Goal: Leave review/rating: Leave review/rating

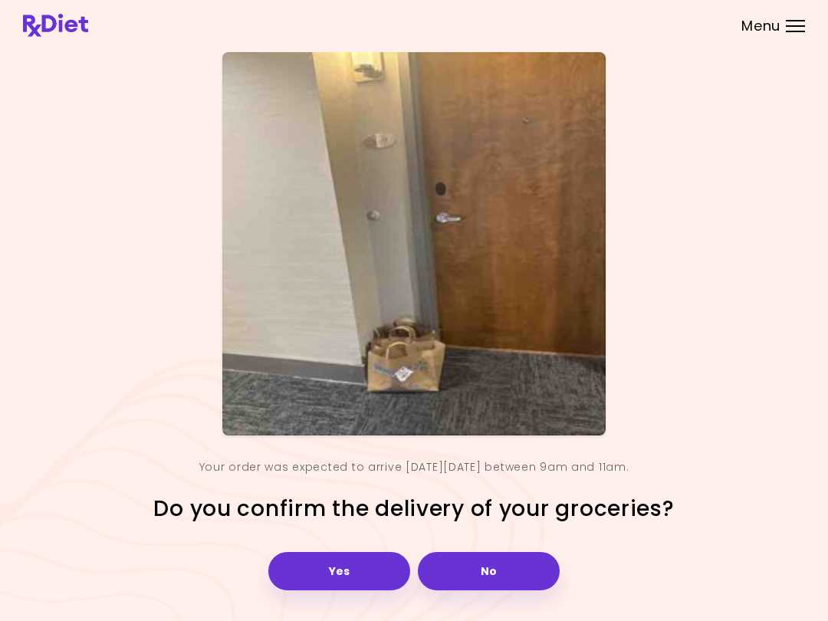
click at [357, 569] on button "Yes" at bounding box center [339, 571] width 142 height 38
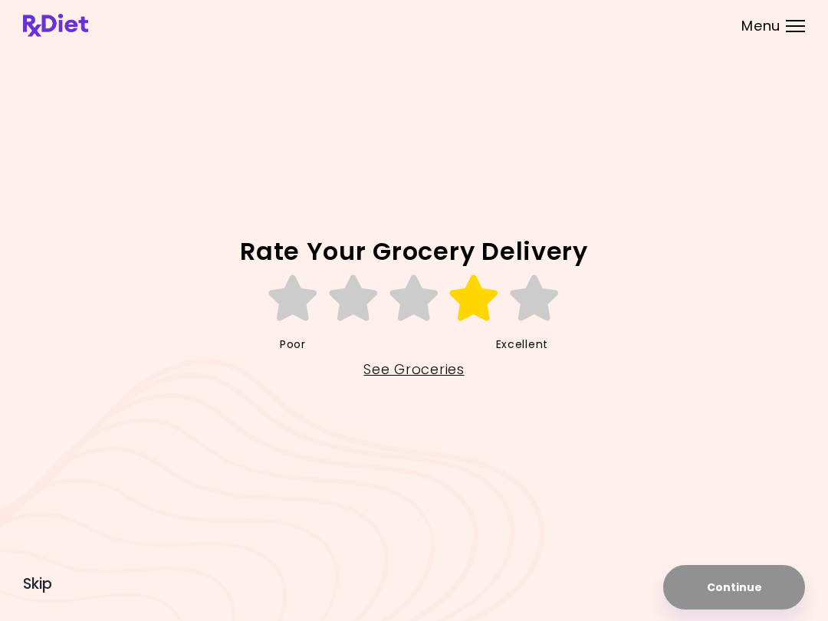
click at [482, 304] on icon at bounding box center [474, 298] width 53 height 46
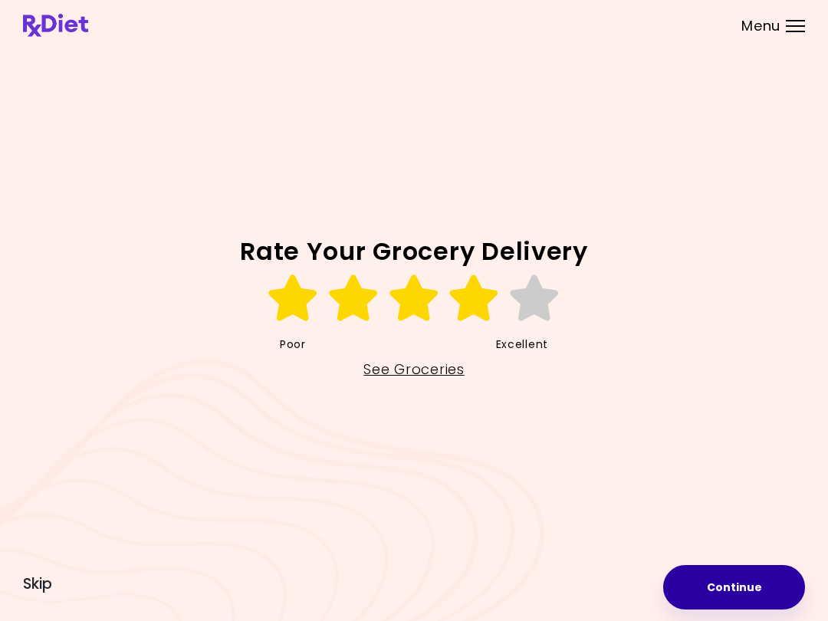
click at [746, 587] on button "Continue" at bounding box center [734, 587] width 142 height 44
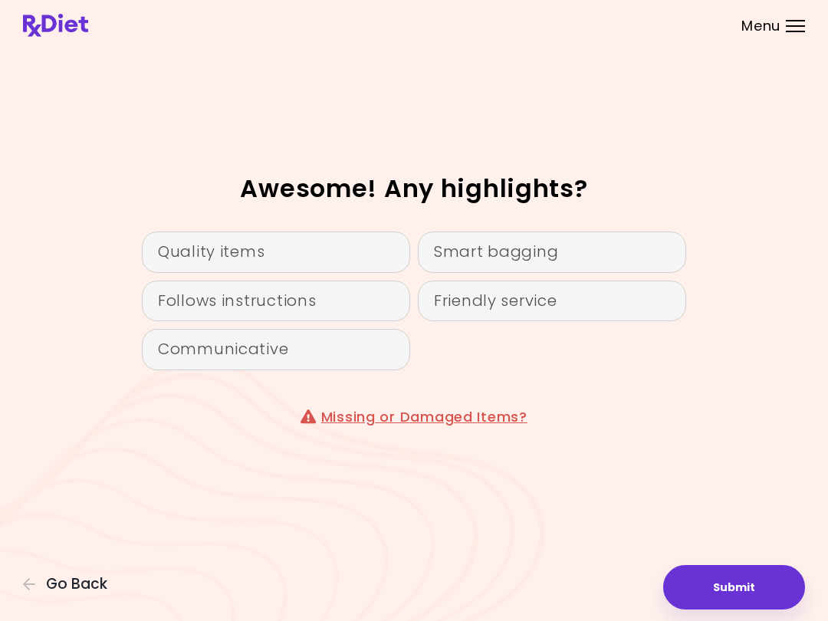
click at [335, 247] on div "Quality items" at bounding box center [276, 252] width 268 height 41
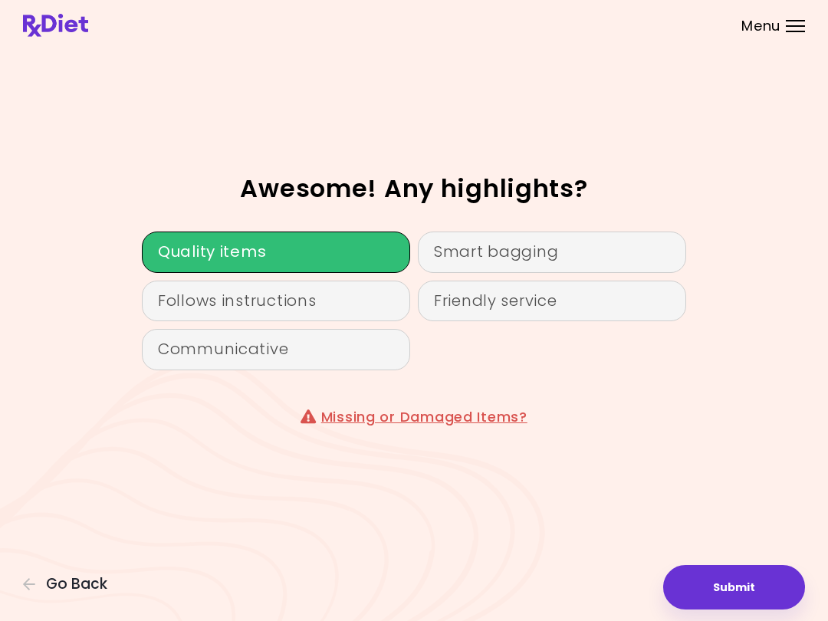
click at [756, 587] on button "Submit" at bounding box center [734, 587] width 142 height 44
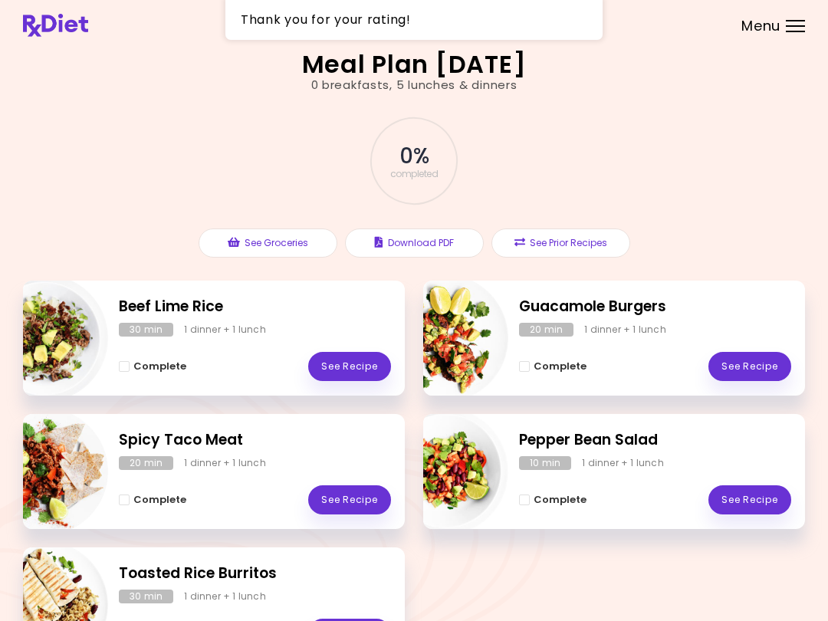
click at [803, 20] on div at bounding box center [795, 21] width 19 height 2
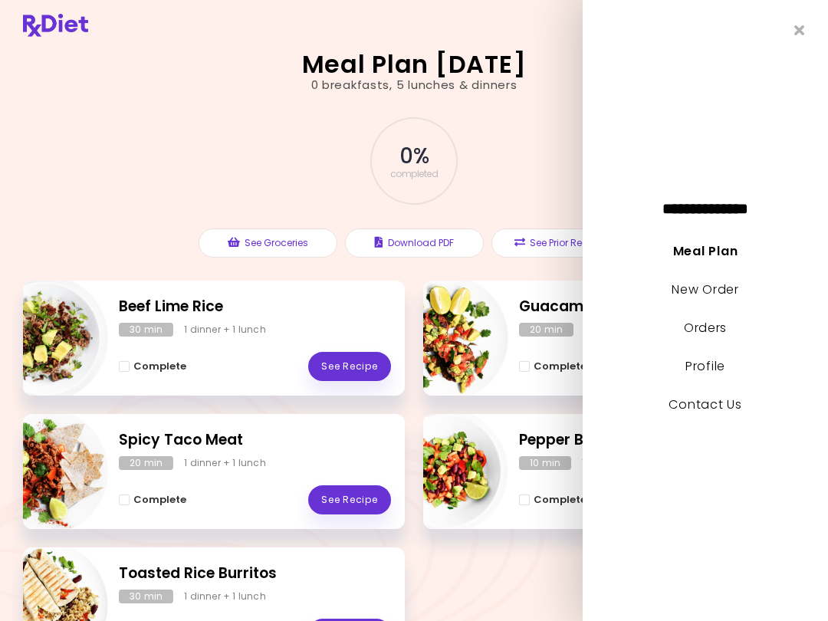
click at [803, 30] on icon "Close" at bounding box center [800, 30] width 11 height 15
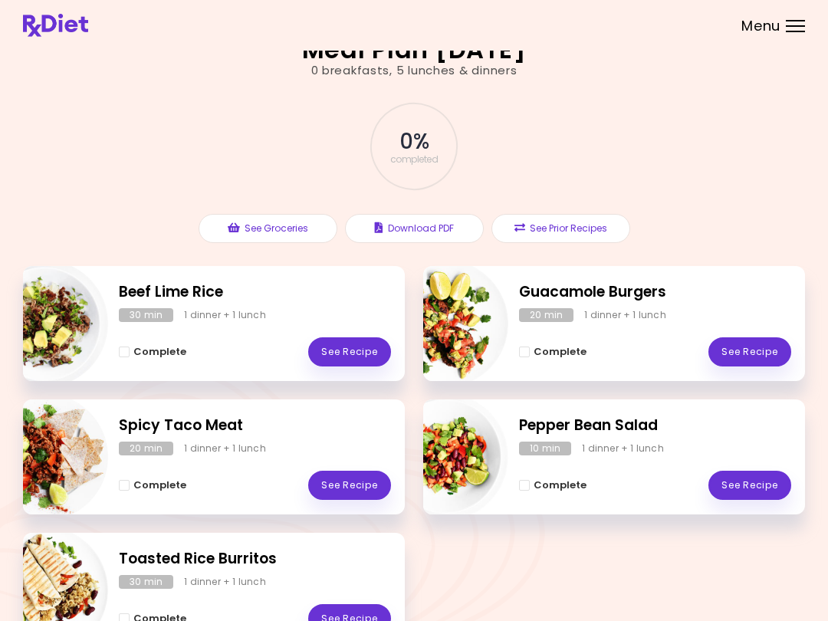
scroll to position [111, 0]
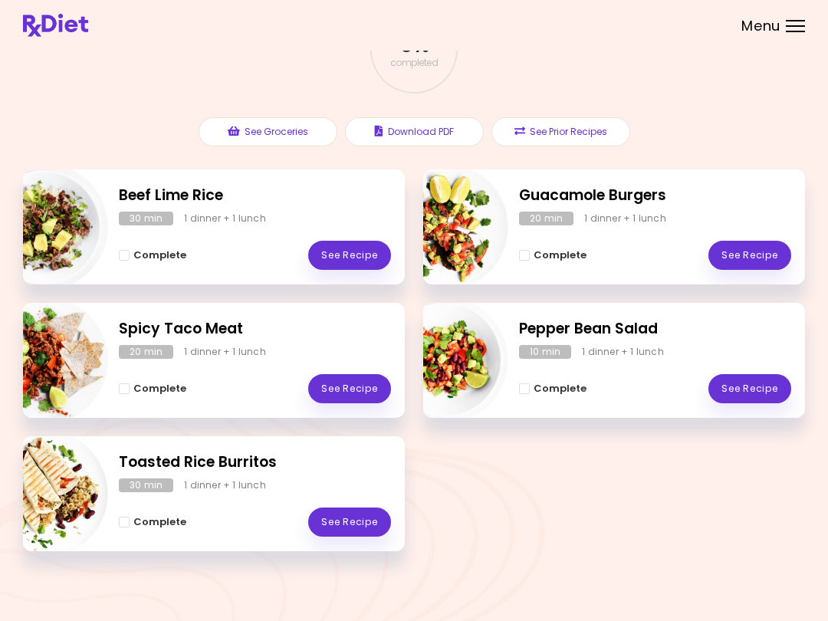
click at [458, 127] on button "Download PDF" at bounding box center [414, 131] width 139 height 29
click at [601, 221] on div "1 dinner + 1 lunch" at bounding box center [625, 219] width 82 height 14
click at [765, 252] on link "See Recipe" at bounding box center [750, 255] width 83 height 29
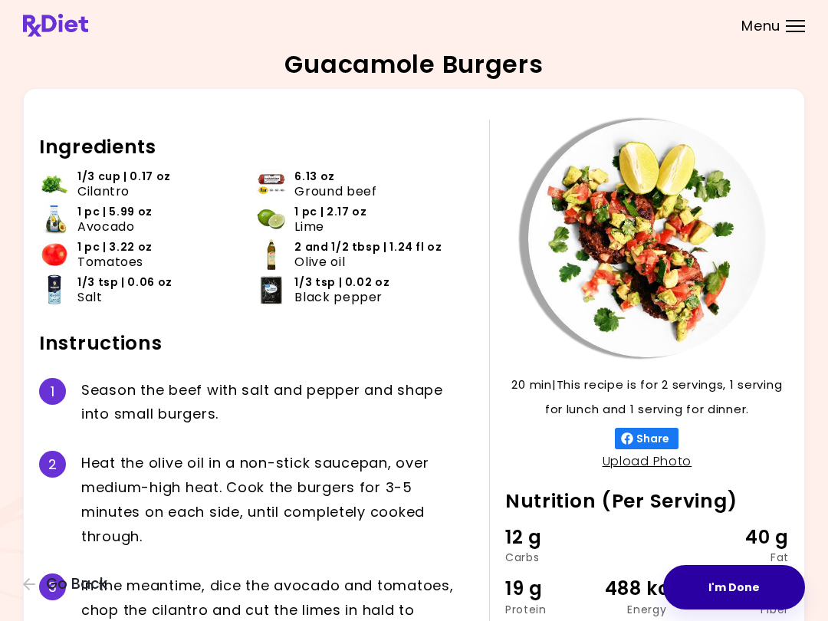
click at [752, 579] on button "I'm Done" at bounding box center [734, 587] width 142 height 44
